Goal: Navigation & Orientation: Find specific page/section

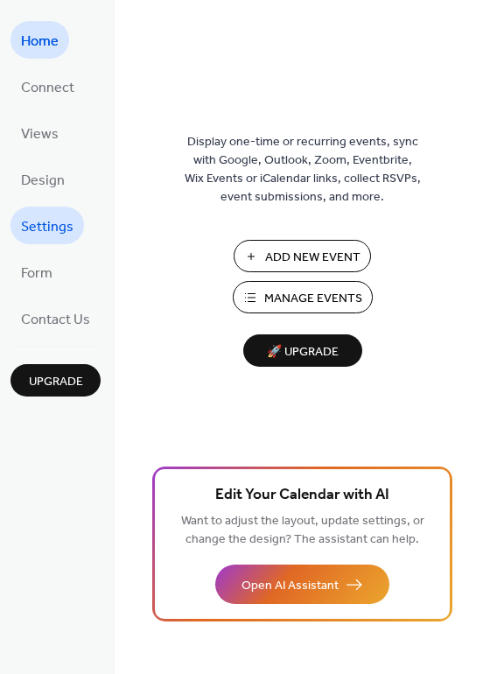
click at [37, 227] on span "Settings" at bounding box center [47, 226] width 52 height 27
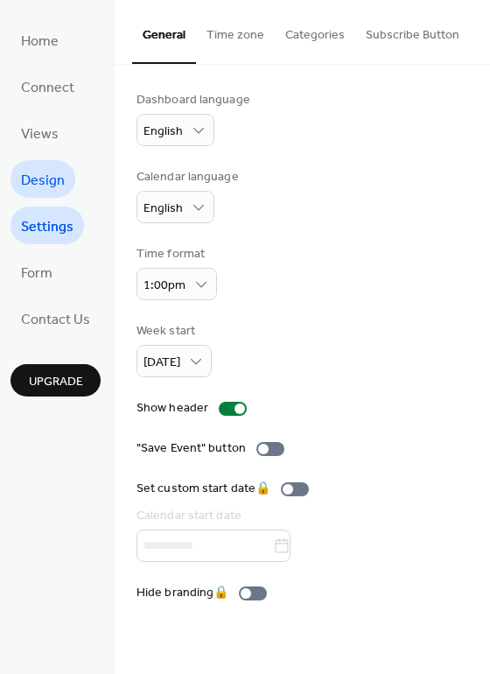
click at [38, 185] on span "Design" at bounding box center [43, 180] width 44 height 27
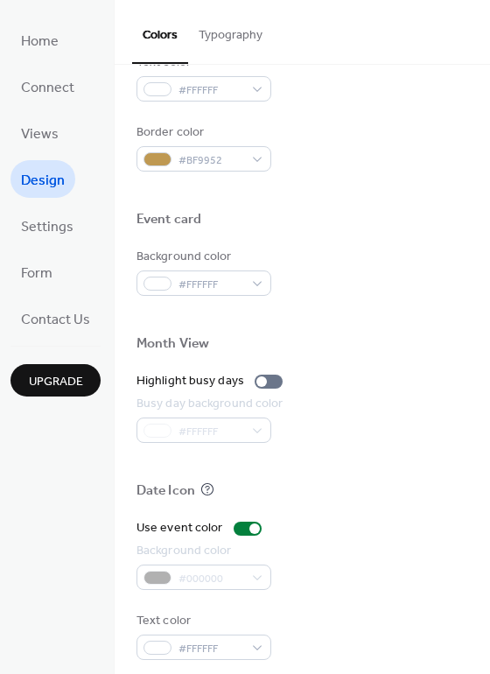
scroll to position [749, 0]
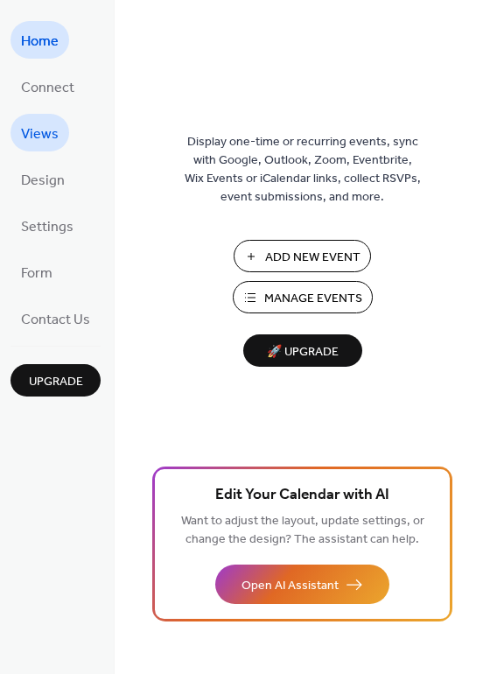
click at [45, 141] on span "Views" at bounding box center [40, 134] width 38 height 27
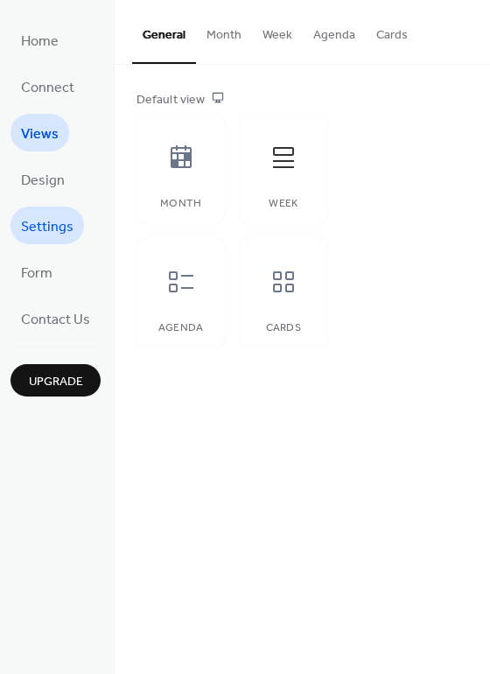
click at [61, 229] on span "Settings" at bounding box center [47, 226] width 52 height 27
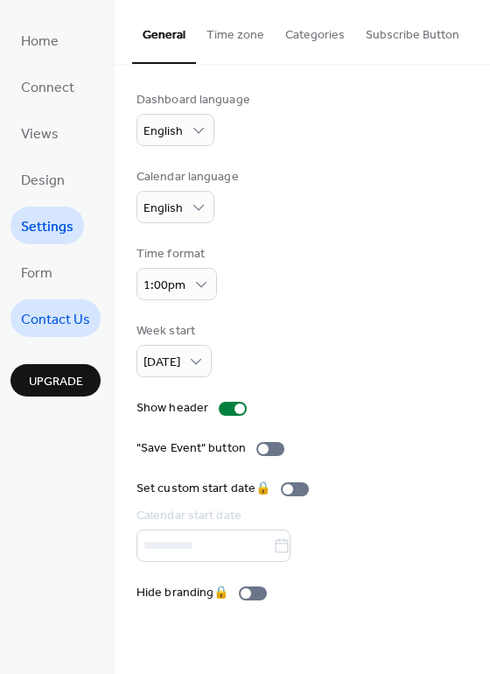
click at [50, 320] on span "Contact Us" at bounding box center [55, 319] width 69 height 27
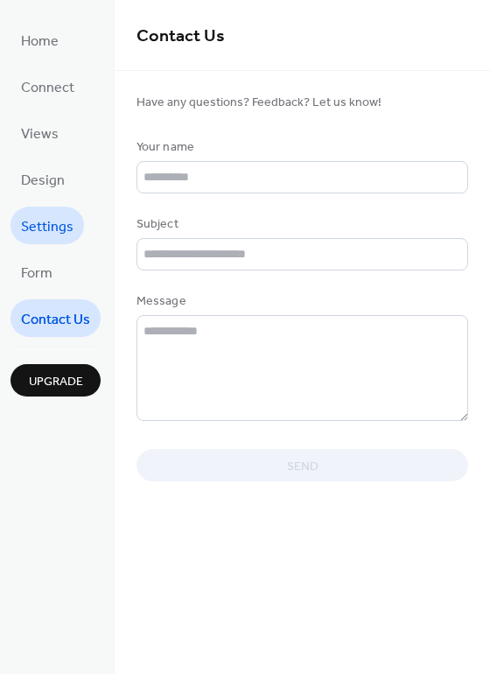
click at [66, 230] on span "Settings" at bounding box center [47, 226] width 52 height 27
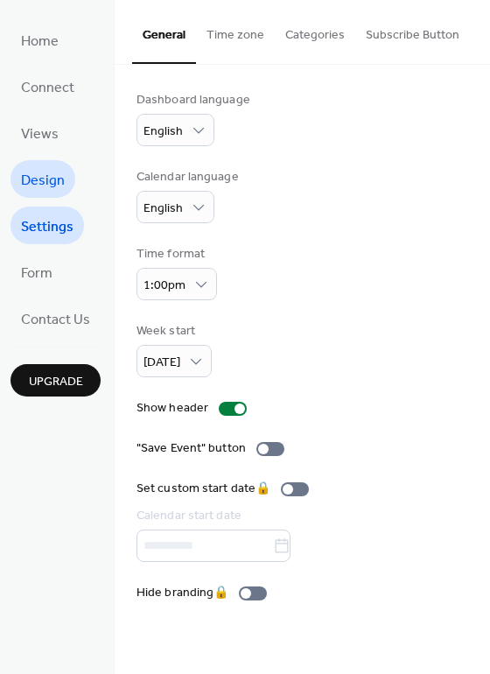
click at [49, 176] on span "Design" at bounding box center [43, 180] width 44 height 27
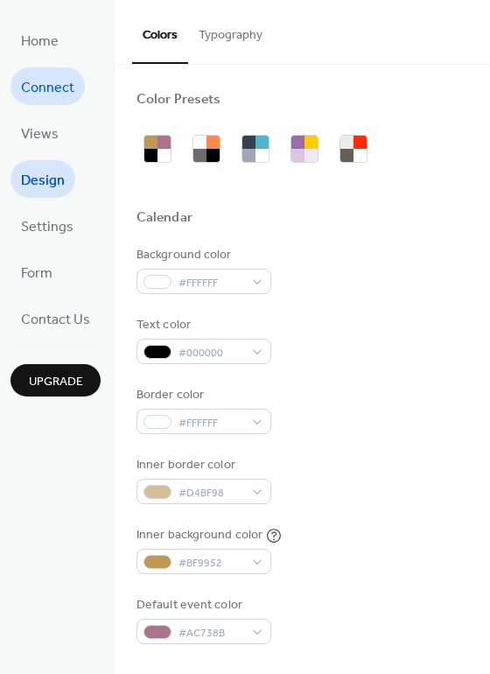
click at [32, 87] on span "Connect" at bounding box center [47, 87] width 53 height 27
